Goal: Transaction & Acquisition: Purchase product/service

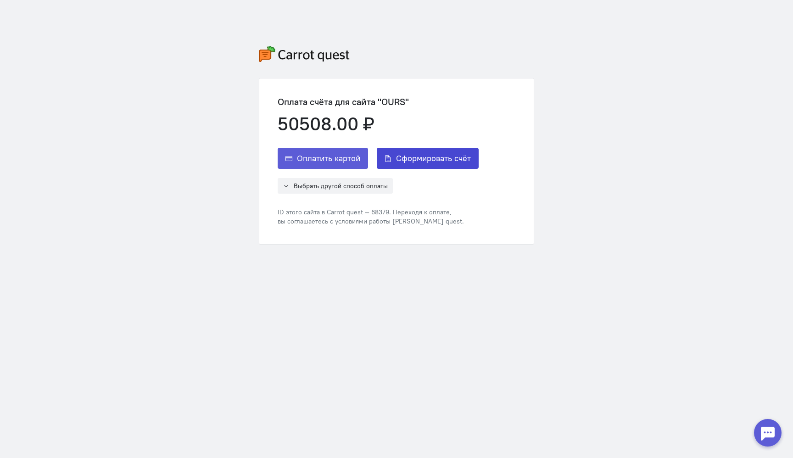
click at [396, 158] on button "Сформировать счёт" at bounding box center [428, 158] width 102 height 21
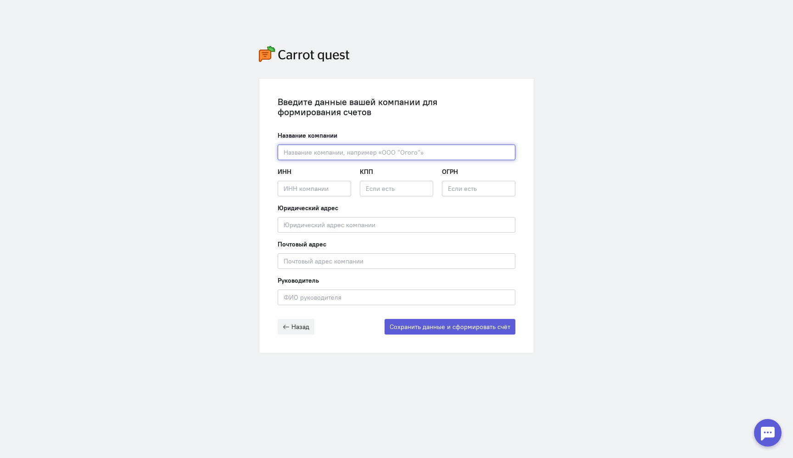
click at [396, 158] on input "text" at bounding box center [397, 153] width 238 height 16
click at [394, 153] on input "text" at bounding box center [397, 153] width 238 height 16
paste input "ООО "ГАЛТ СИСТЕМС""
type input "ООО "ГАЛТ СИСТЕМС""
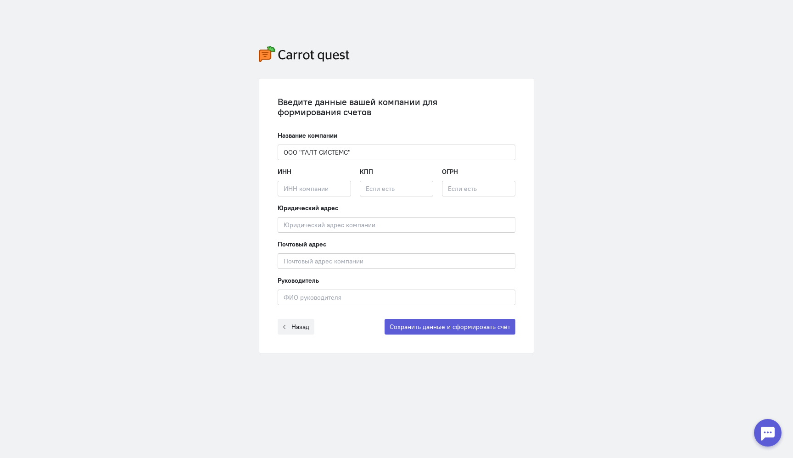
click at [321, 180] on div "ИНН Введите ИНН компании" at bounding box center [314, 181] width 73 height 29
click at [317, 193] on input "text" at bounding box center [314, 189] width 73 height 16
paste input "7707418606/771601001"
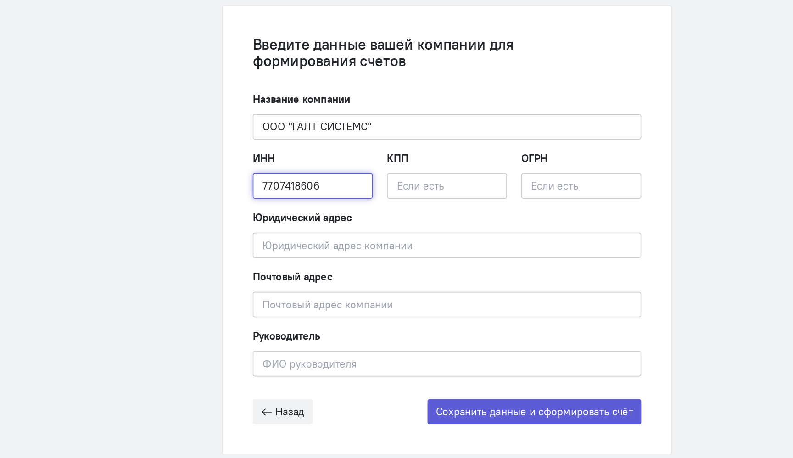
type input "7707418606"
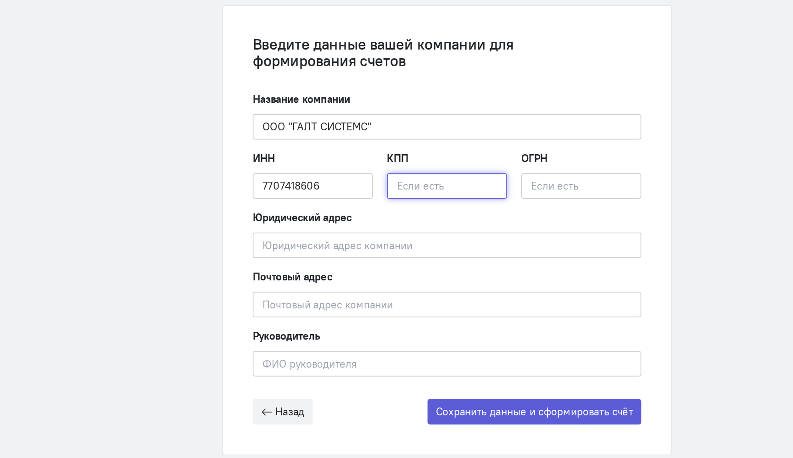
paste input "771601001"
type input "771601001"
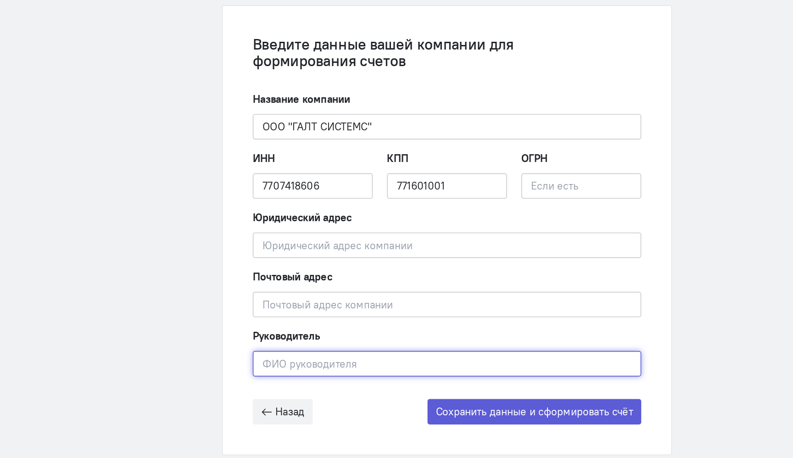
click at [325, 292] on input "text" at bounding box center [397, 298] width 238 height 16
paste input "[PERSON_NAME]"
type input "[PERSON_NAME]"
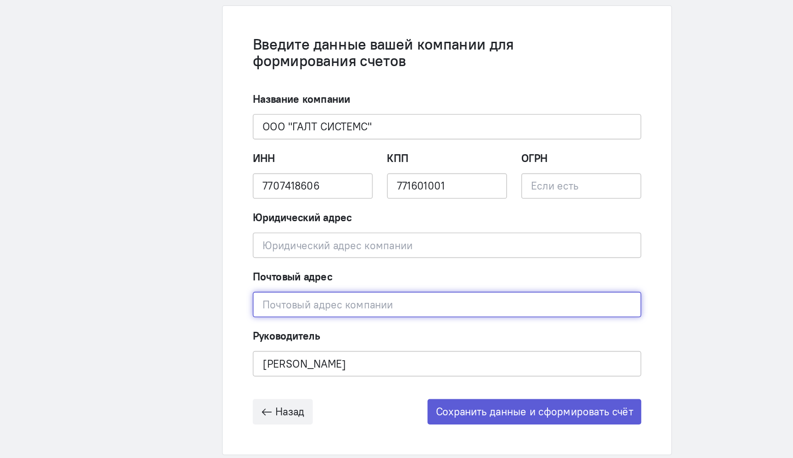
click at [340, 261] on input "text" at bounding box center [397, 261] width 238 height 16
paste input "129329, Город [GEOGRAPHIC_DATA], [GEOGRAPHIC_DATA]тер. г. Муниципальный Округ 3…"
type input "129329, Город [GEOGRAPHIC_DATA], [GEOGRAPHIC_DATA]тер. г. Муниципальный Округ 3…"
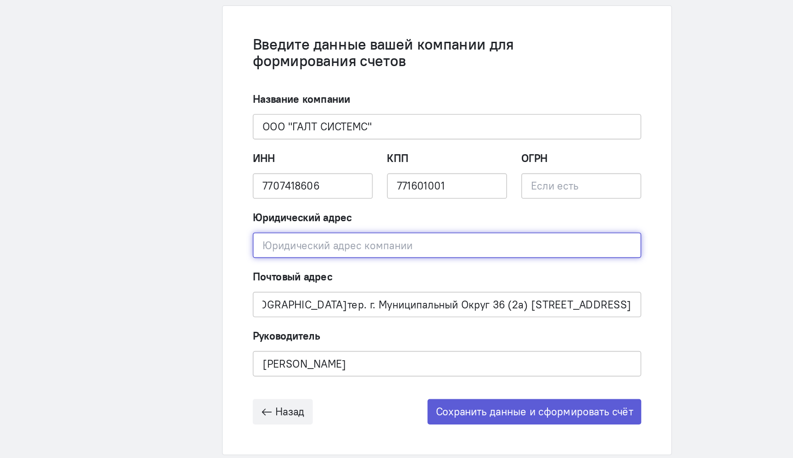
scroll to position [0, 0]
click at [347, 221] on input "text" at bounding box center [397, 225] width 238 height 16
paste input "129329, Город [GEOGRAPHIC_DATA], [GEOGRAPHIC_DATA]тер. г. Муниципальный Округ 3…"
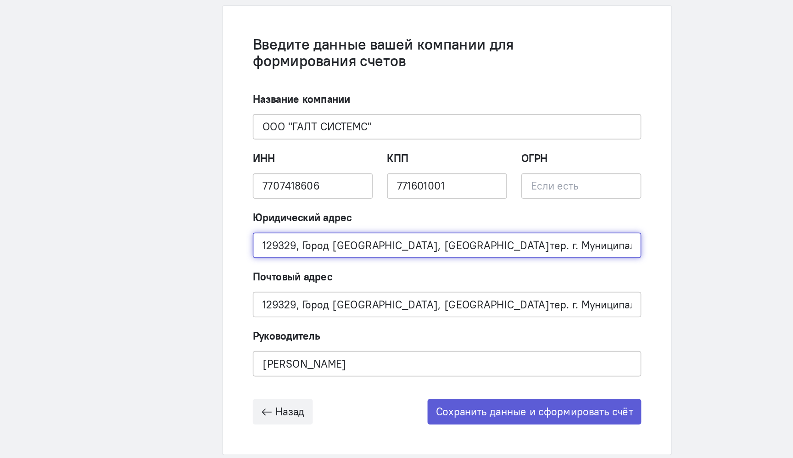
scroll to position [0, 133]
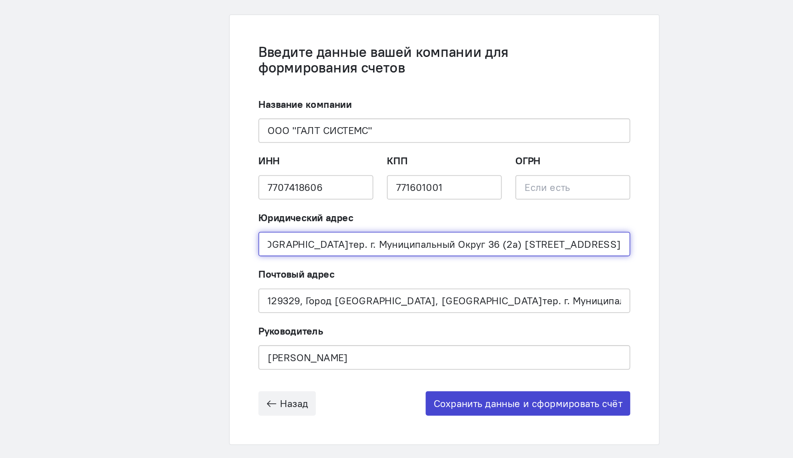
type input "129329, Город [GEOGRAPHIC_DATA], [GEOGRAPHIC_DATA]тер. г. Муниципальный Округ 3…"
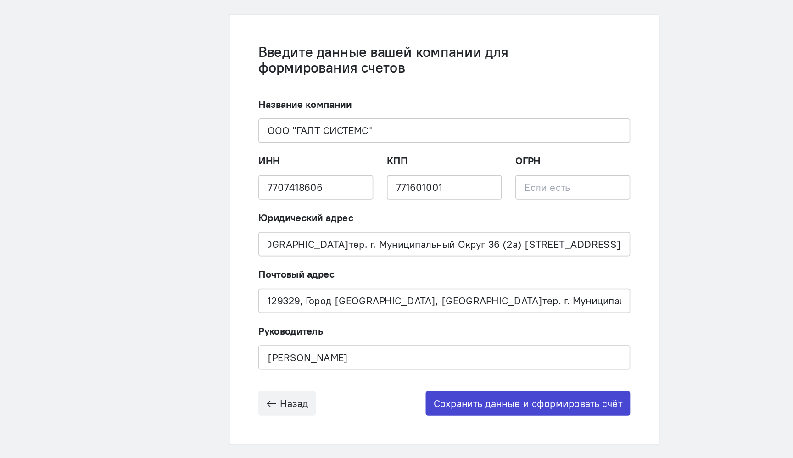
scroll to position [0, 0]
click at [453, 328] on button "Сохранить данные и сформировать счёт" at bounding box center [450, 327] width 131 height 16
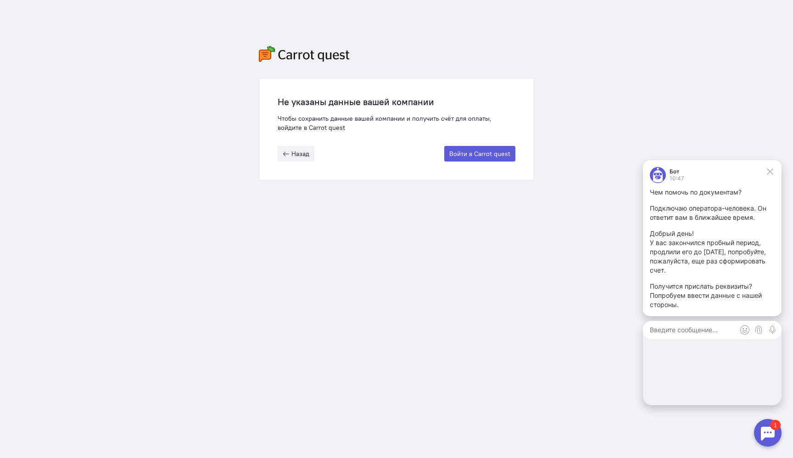
click at [734, 268] on p "У вас закончился пробный период, продлили его до [DATE], попробуйте, пожалуйста…" at bounding box center [712, 256] width 125 height 37
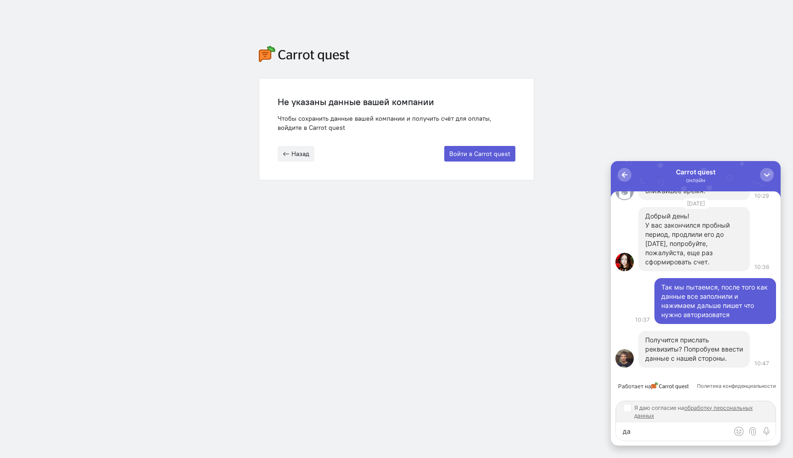
type textarea "да"
click at [629, 409] on input "Я даю согласие на обработку персональных данных" at bounding box center [627, 407] width 7 height 7
checkbox input "true"
click at [767, 433] on span "submit" at bounding box center [766, 431] width 9 height 9
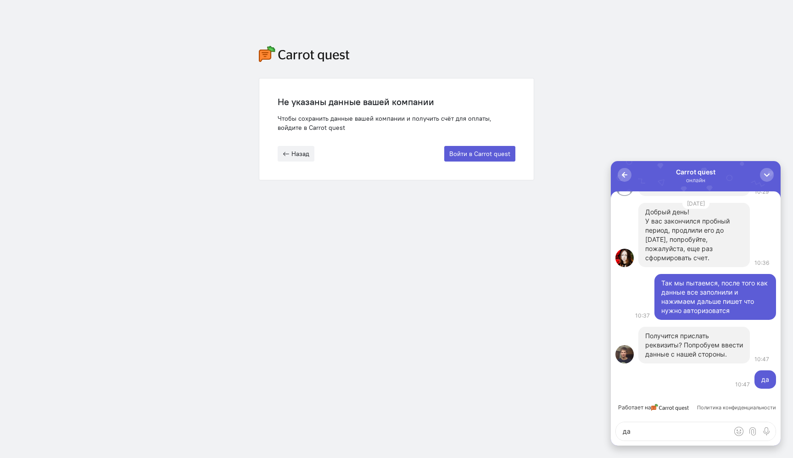
click at [659, 430] on textarea "да" at bounding box center [696, 431] width 160 height 18
paste textarea "ООО "ГАЛТ СИСТЕМС" 129329, Город [GEOGRAPHIC_DATA], [GEOGRAPHIC_DATA]тер. г. Му…"
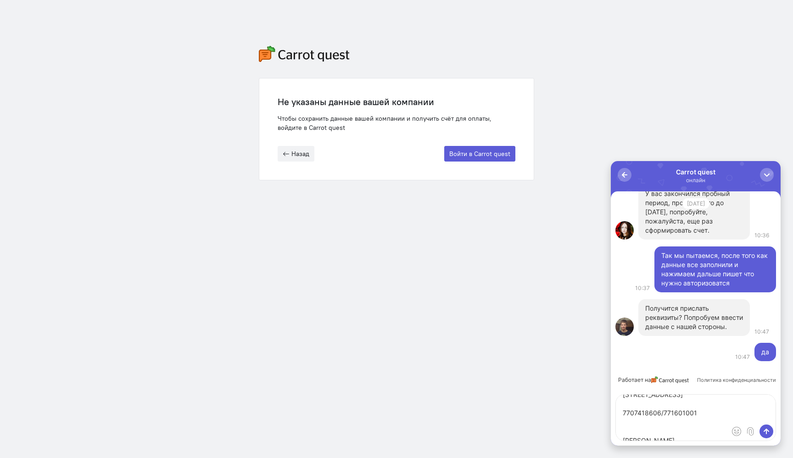
scroll to position [69, 0]
type textarea "ООО "ГАЛТ СИСТЕМС" 129329, Город [GEOGRAPHIC_DATA], [GEOGRAPHIC_DATA]тер. г. Му…"
click at [453, 127] on div "Чтобы сохранить данные вашей компании и получить счёт для оплаты, войдите в Car…" at bounding box center [397, 123] width 238 height 18
click at [304, 146] on button "Назад" at bounding box center [296, 154] width 37 height 16
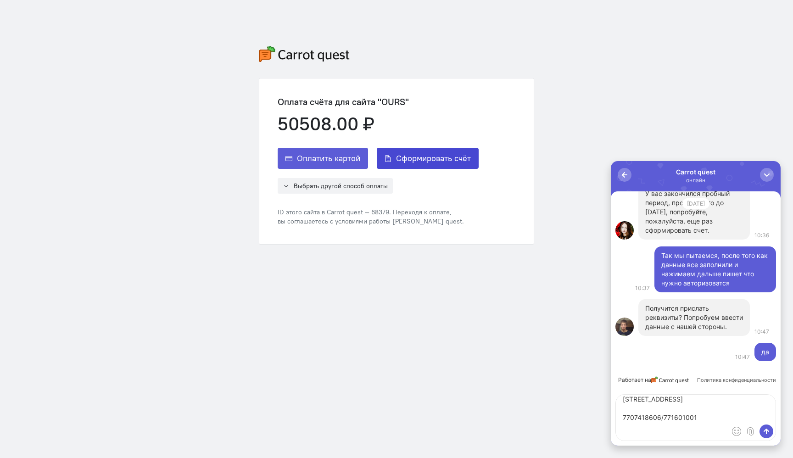
click at [439, 158] on span "Сформировать счёт" at bounding box center [433, 158] width 75 height 11
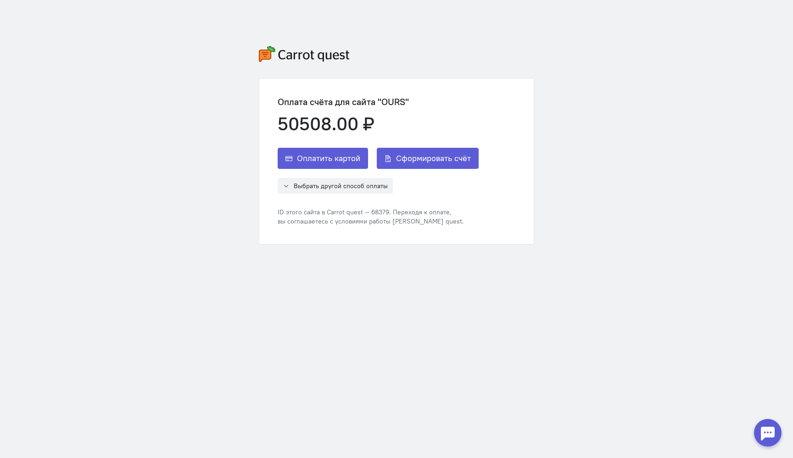
click at [774, 439] on div at bounding box center [768, 433] width 28 height 28
